Goal: Information Seeking & Learning: Find specific page/section

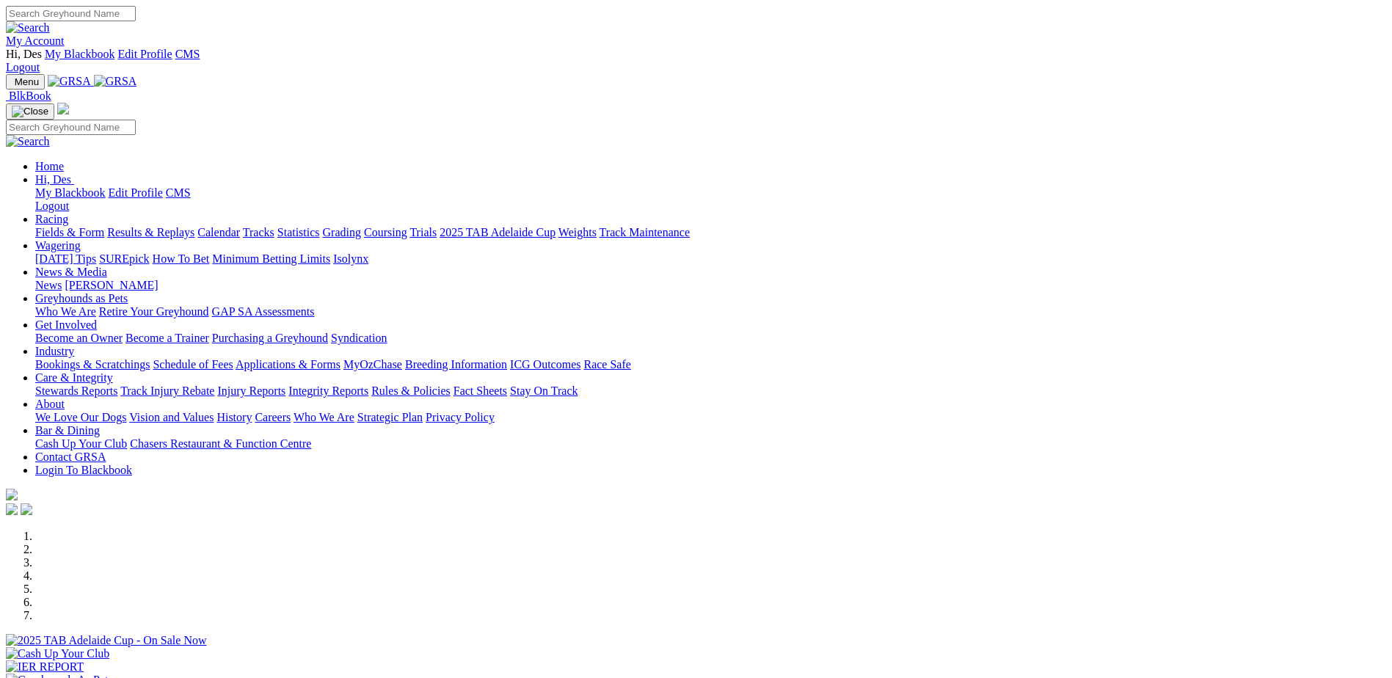
click at [117, 385] on link "Stewards Reports" at bounding box center [76, 391] width 82 height 12
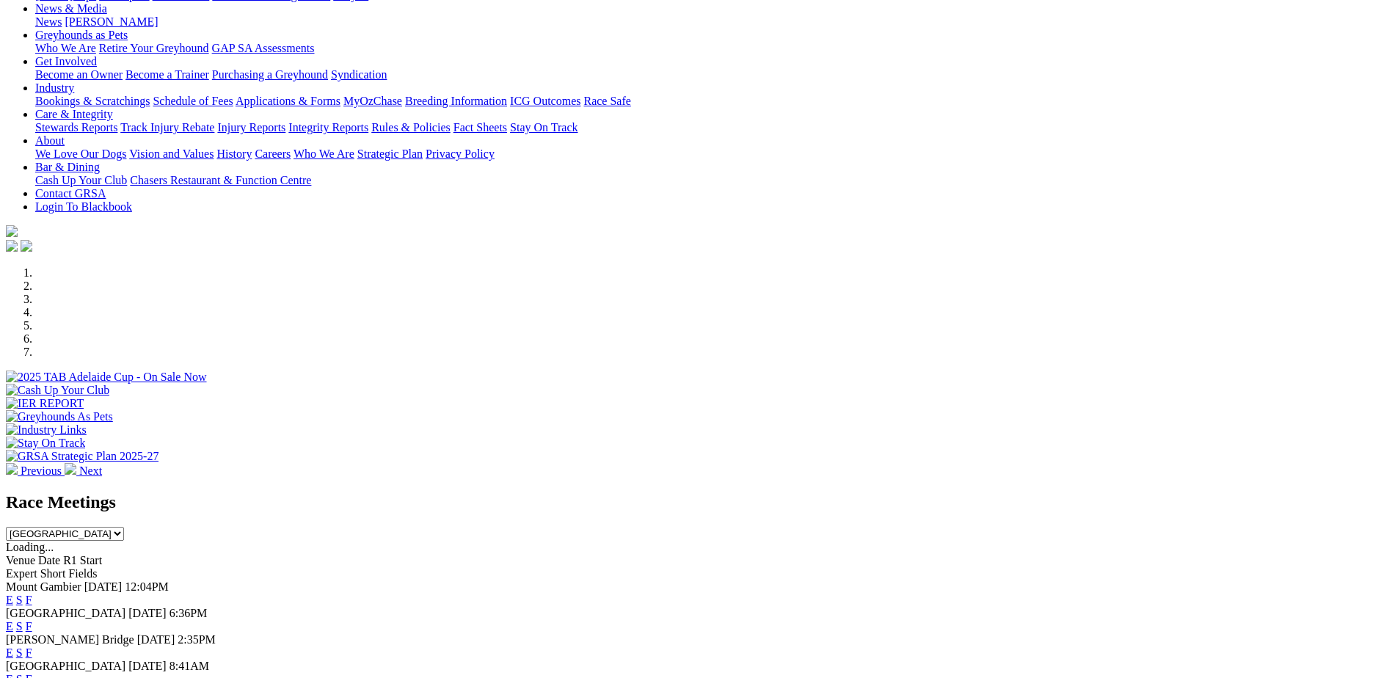
scroll to position [294, 0]
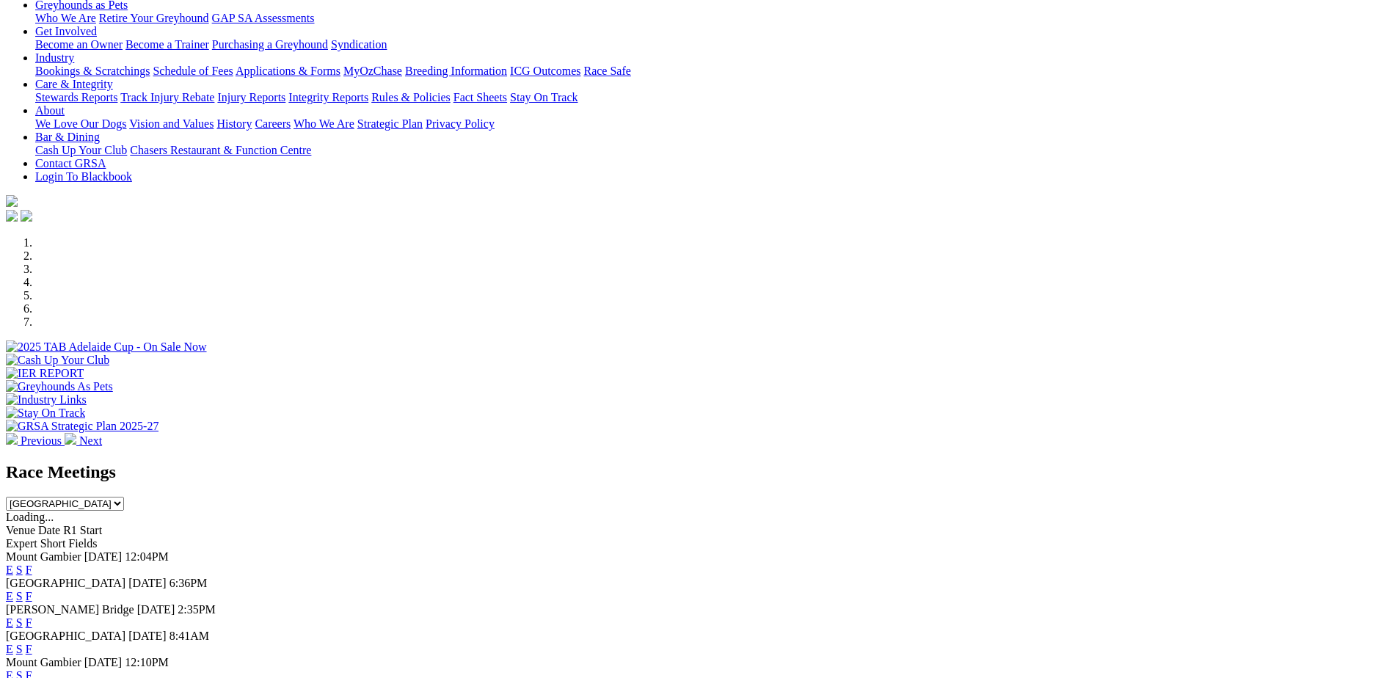
click at [32, 590] on link "F" at bounding box center [29, 596] width 7 height 12
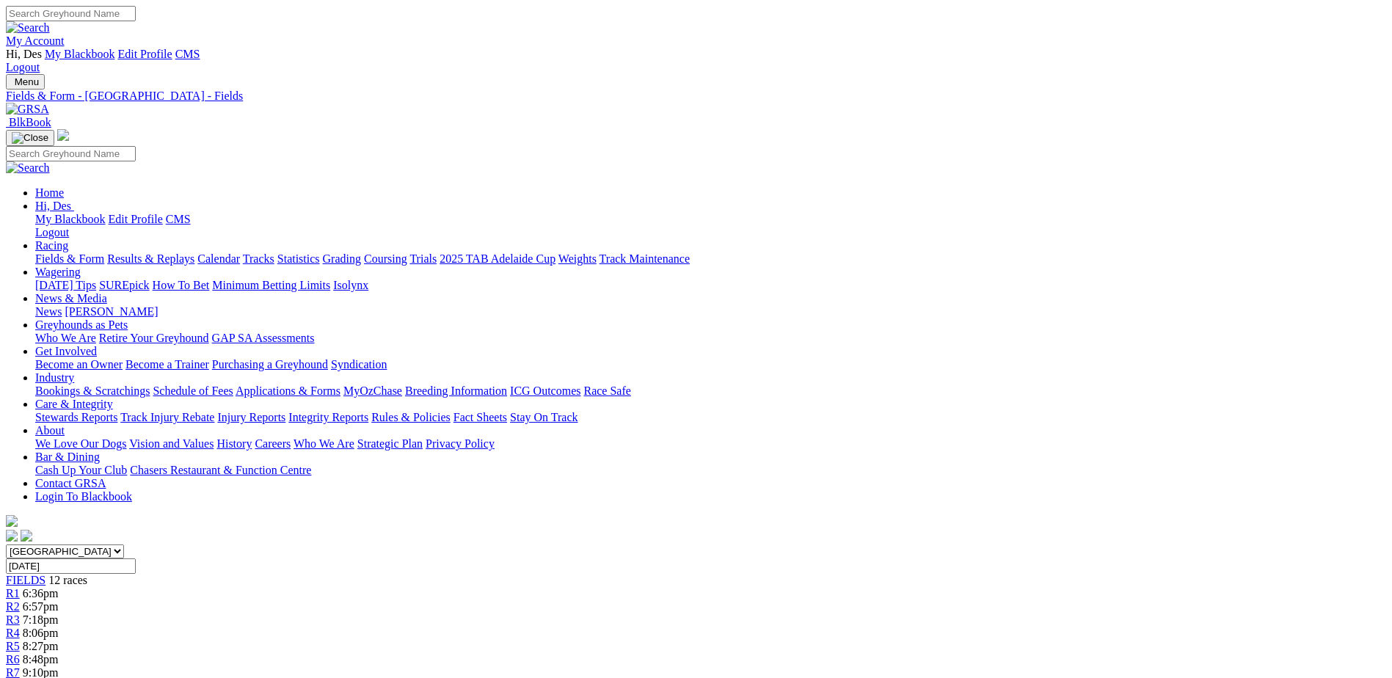
drag, startPoint x: 1395, startPoint y: 411, endPoint x: 1245, endPoint y: 310, distance: 180.3
click at [117, 411] on link "Stewards Reports" at bounding box center [76, 417] width 82 height 12
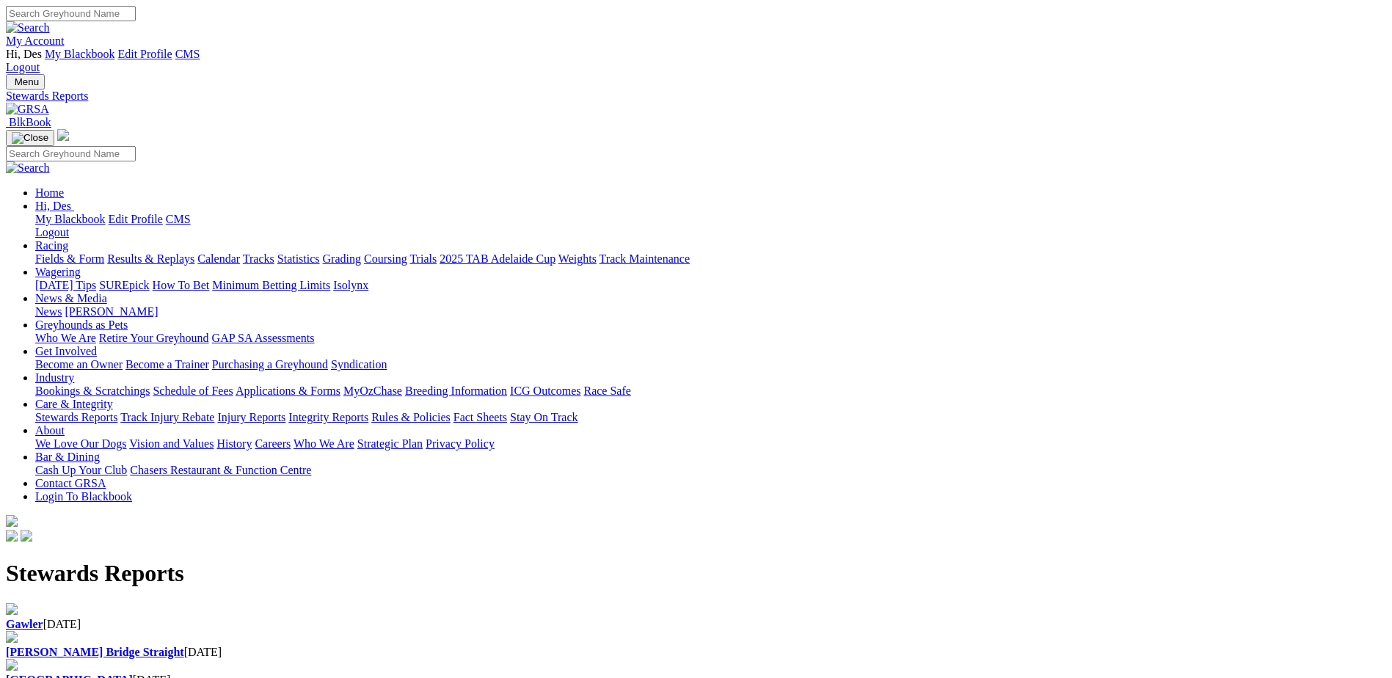
click at [133, 674] on b "[GEOGRAPHIC_DATA]" at bounding box center [69, 680] width 127 height 12
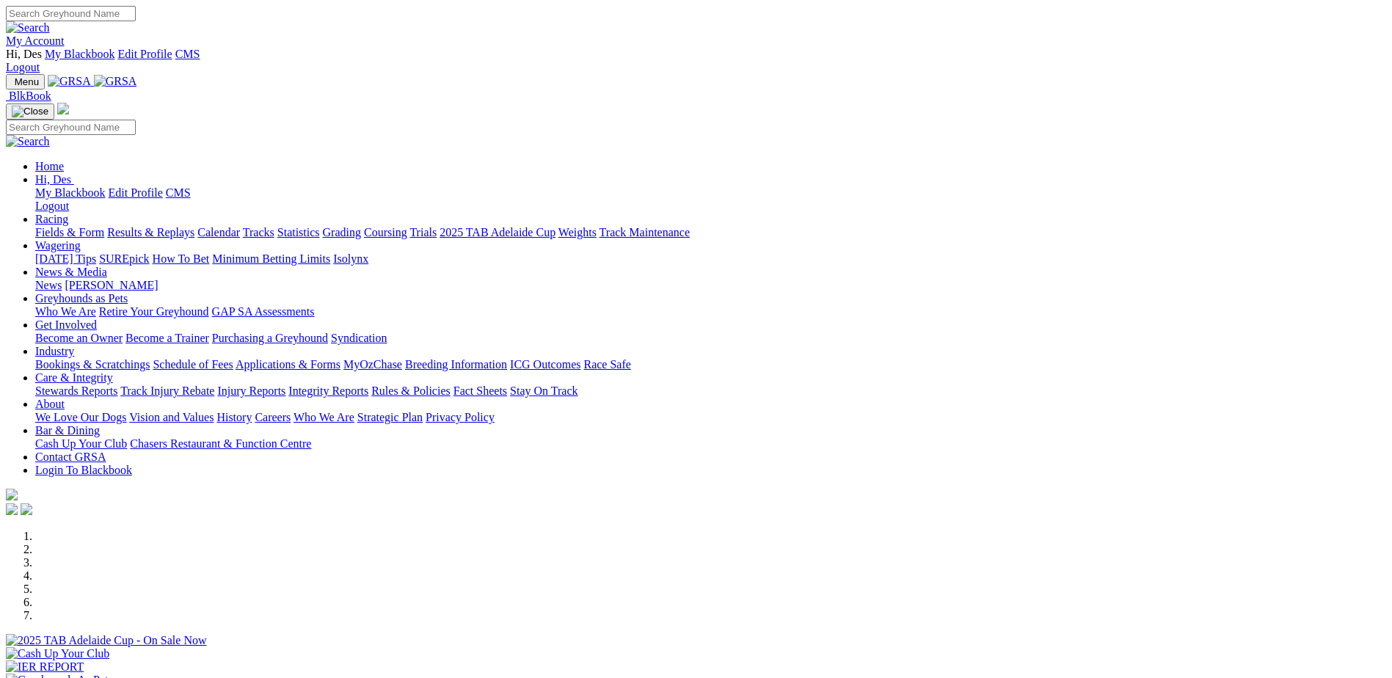
click at [65, 34] on link "My Account" at bounding box center [35, 40] width 59 height 12
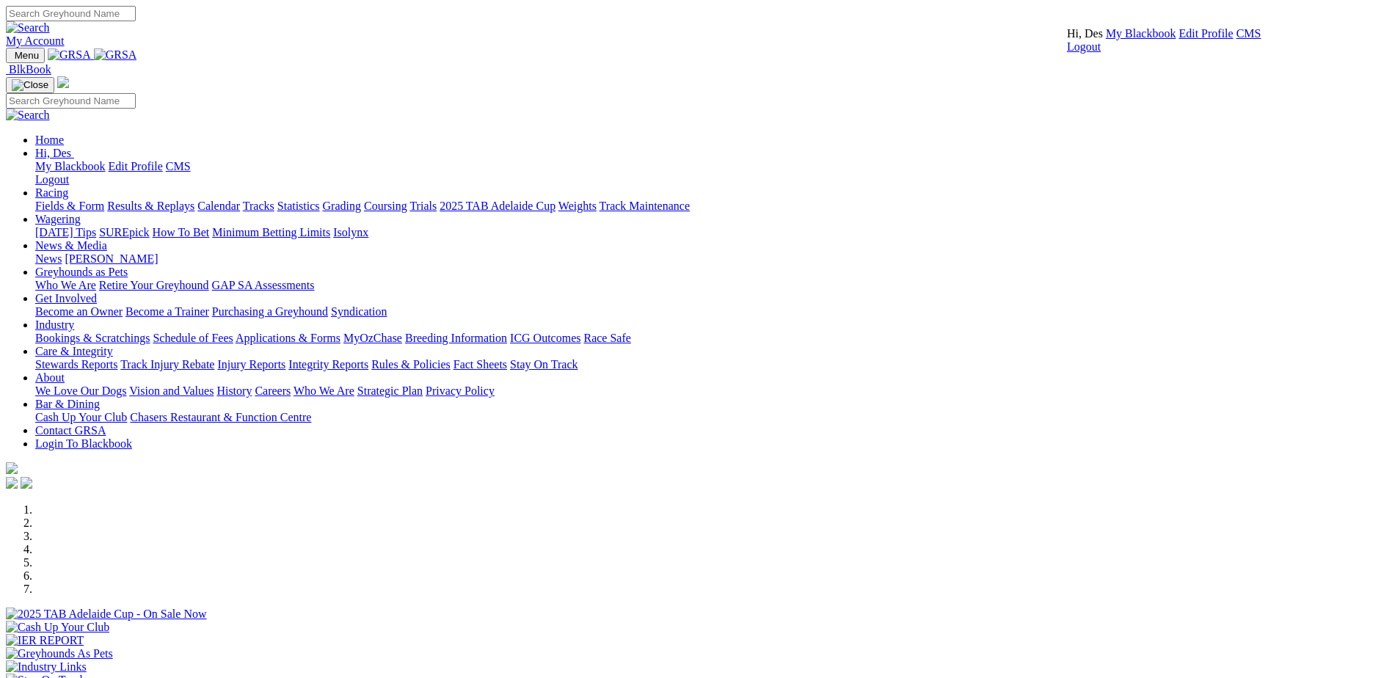
click at [1237, 40] on link "CMS" at bounding box center [1249, 33] width 25 height 12
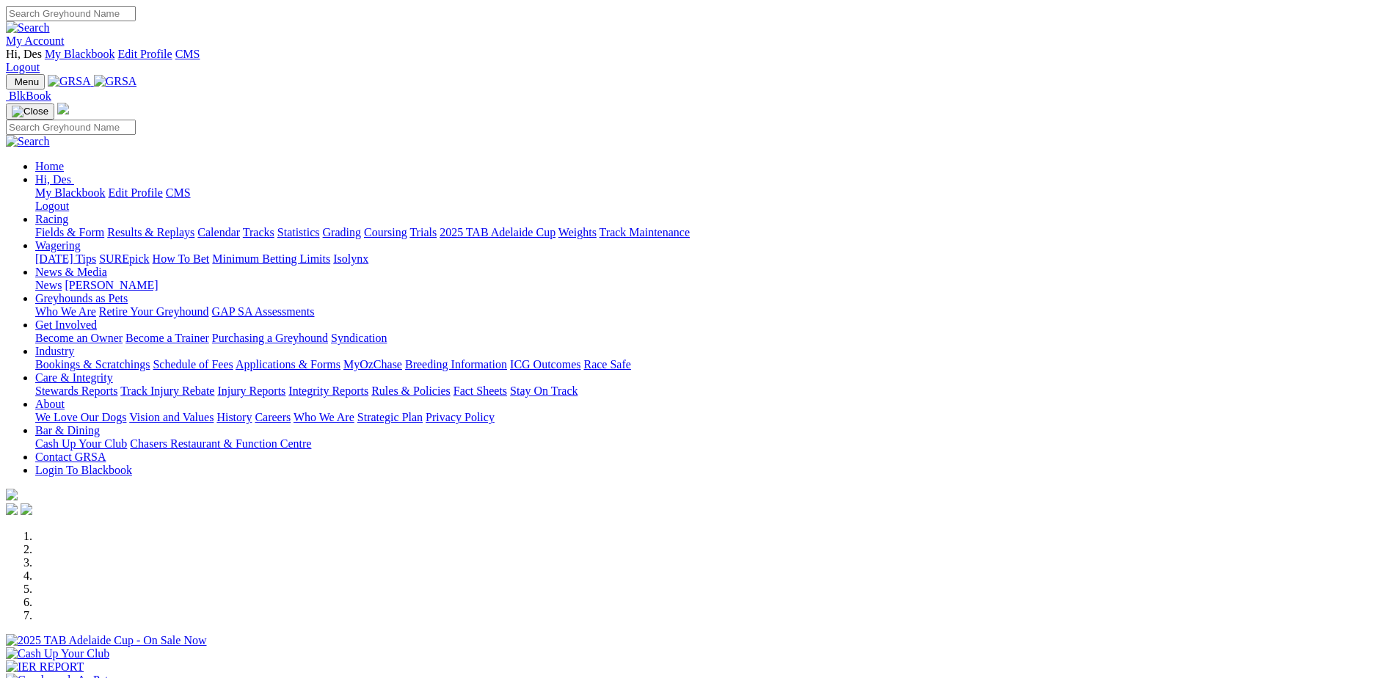
click at [117, 385] on link "Stewards Reports" at bounding box center [76, 391] width 82 height 12
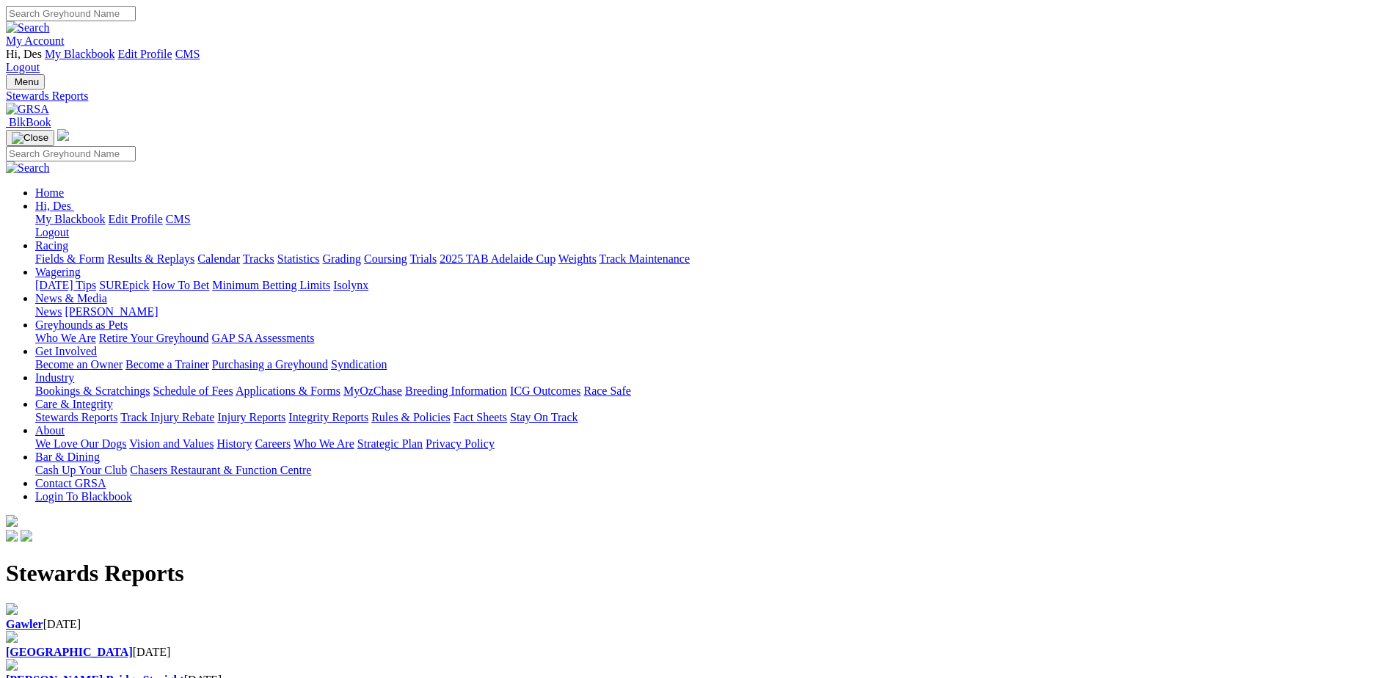
click at [494, 646] on div "Angle Park 23 Sep 2025" at bounding box center [696, 652] width 1380 height 13
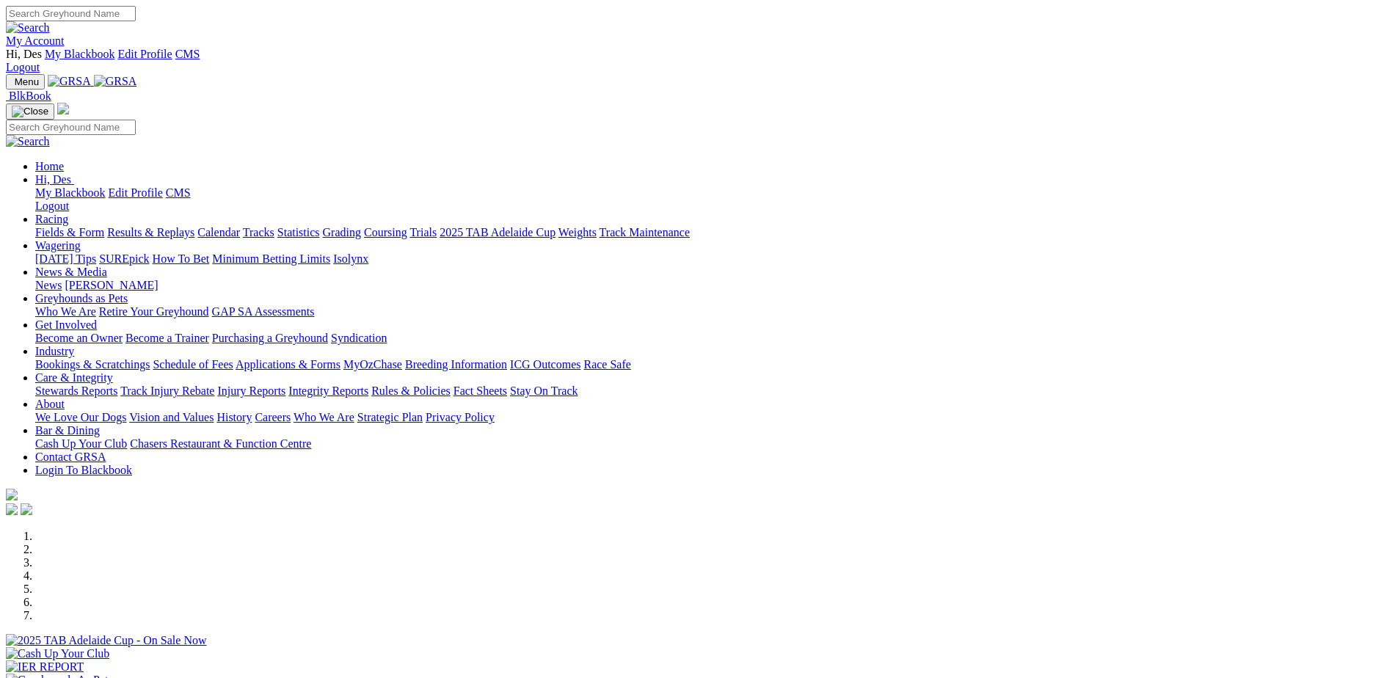
click at [65, 34] on link "My Account" at bounding box center [35, 40] width 59 height 12
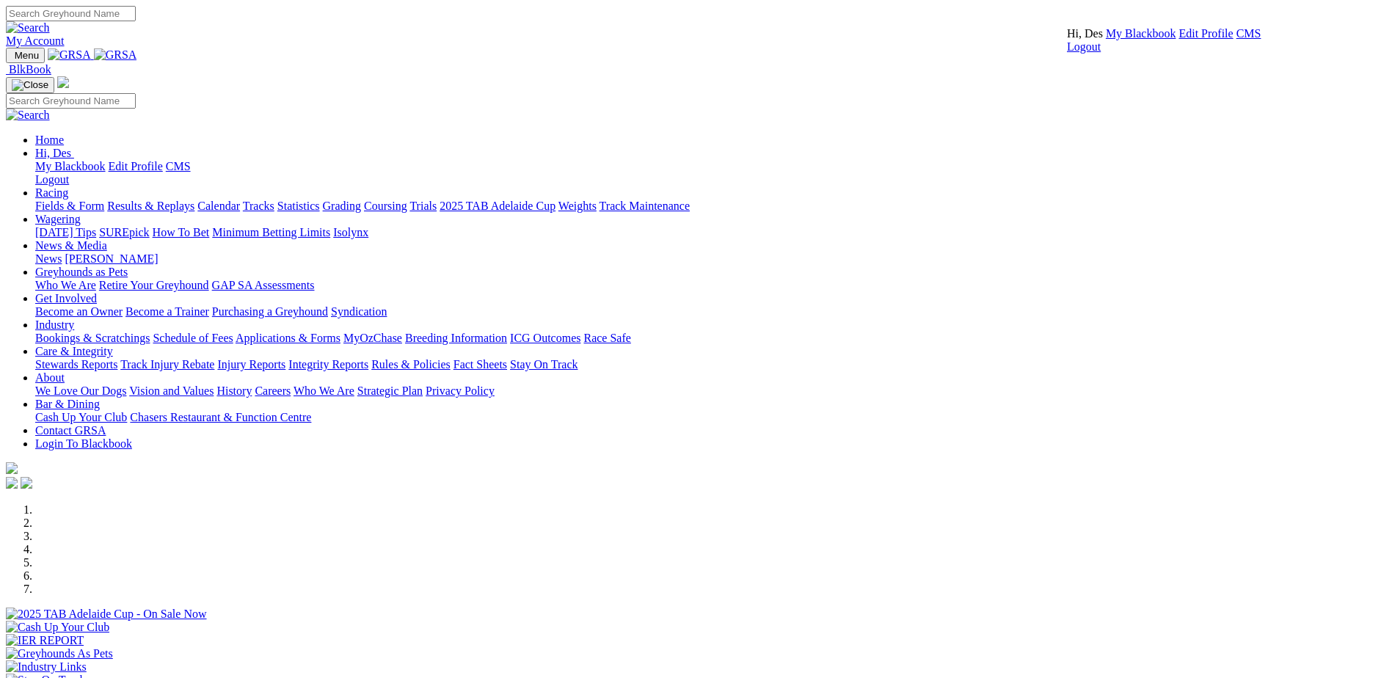
click at [1237, 40] on link "CMS" at bounding box center [1249, 33] width 25 height 12
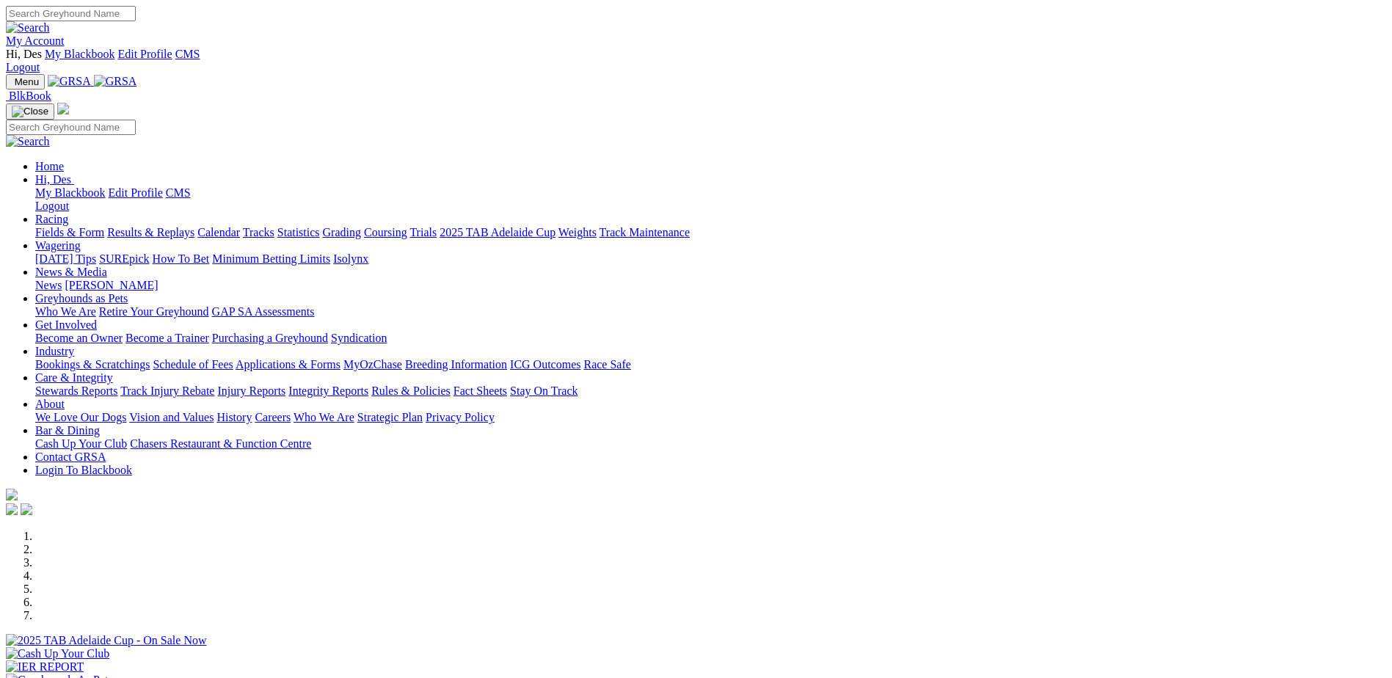
click at [117, 385] on link "Stewards Reports" at bounding box center [76, 391] width 82 height 12
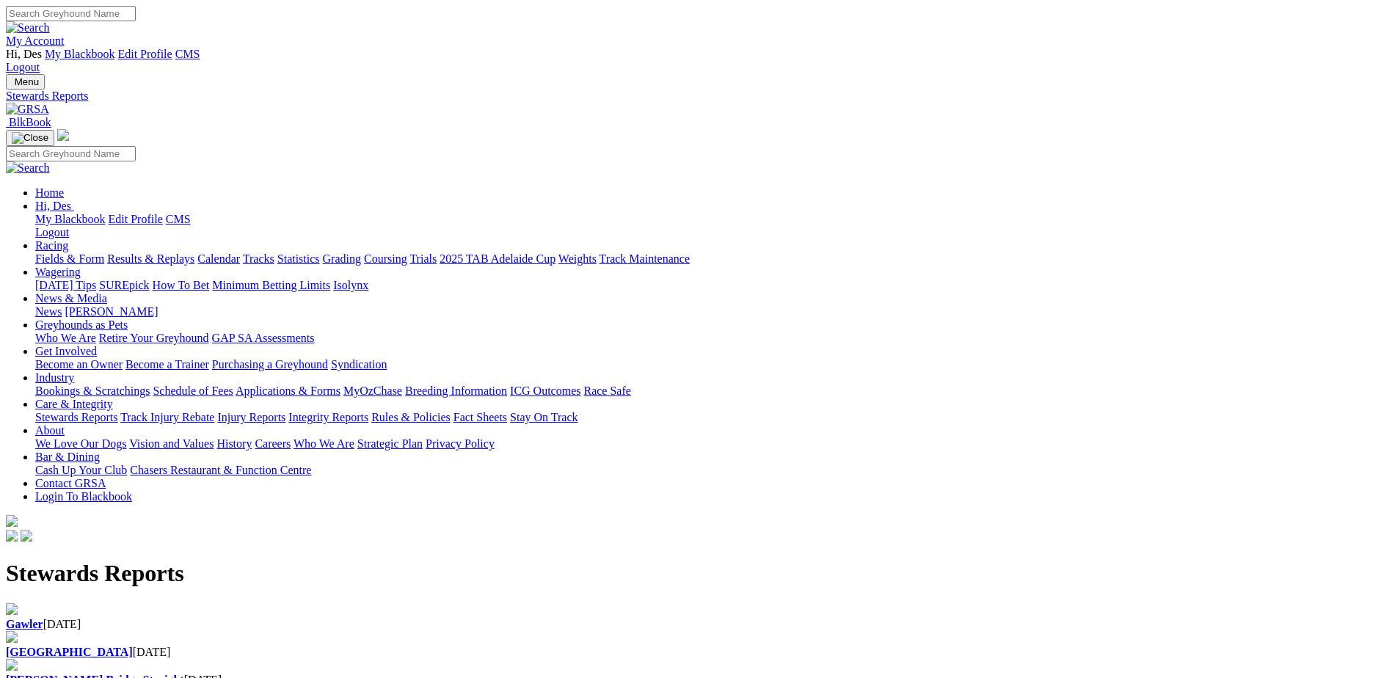
click at [481, 646] on div "[GEOGRAPHIC_DATA] [DATE]" at bounding box center [696, 652] width 1380 height 13
